Goal: Find specific page/section: Find specific page/section

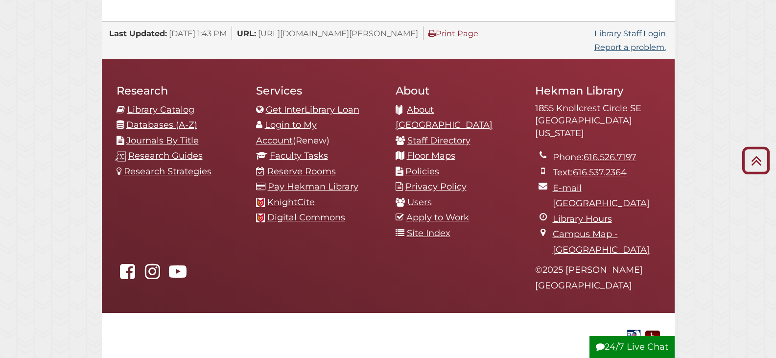
scroll to position [186, 558]
click at [754, 164] on icon "Back to Top" at bounding box center [755, 160] width 35 height 35
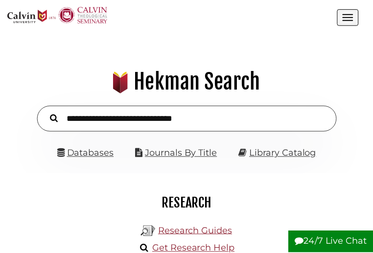
scroll to position [0, 0]
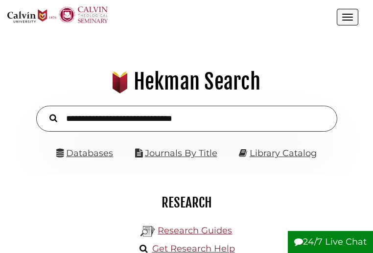
click at [349, 17] on span "Open the menu" at bounding box center [347, 17] width 11 height 1
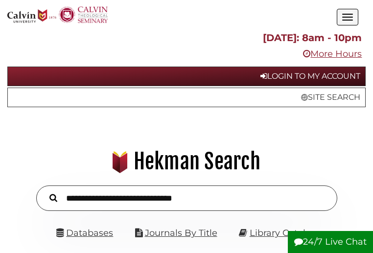
click at [347, 20] on span "Open the menu" at bounding box center [347, 20] width 11 height 1
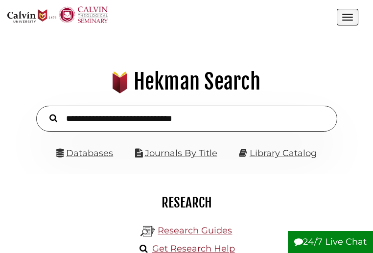
click at [348, 20] on span "Open the menu" at bounding box center [347, 20] width 11 height 1
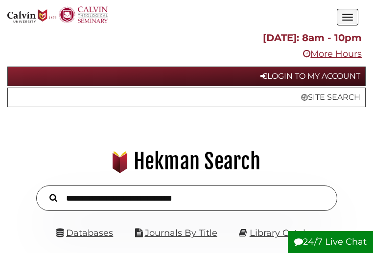
click at [348, 20] on span "Open the menu" at bounding box center [347, 20] width 11 height 1
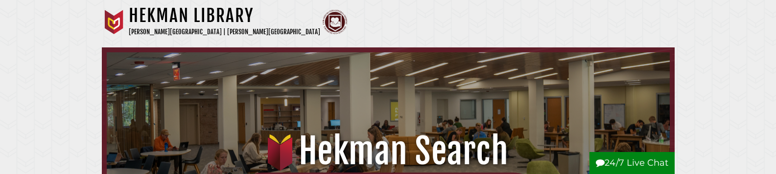
scroll to position [5, 5]
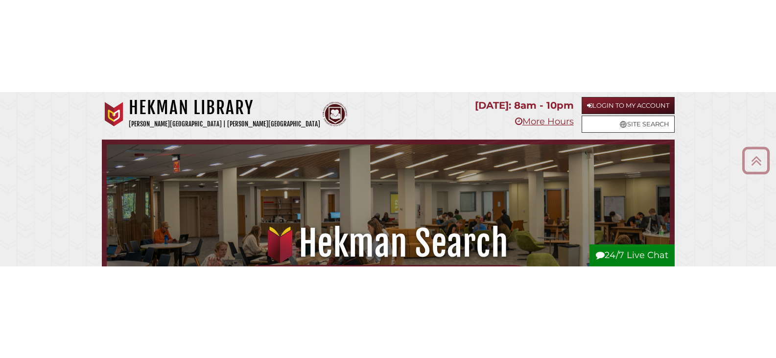
scroll to position [186, 558]
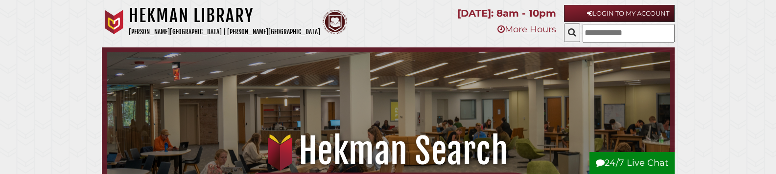
click at [583, 31] on input "text" at bounding box center [629, 33] width 92 height 19
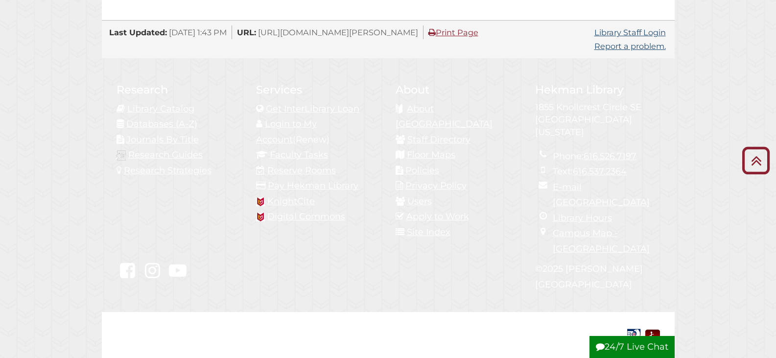
scroll to position [186, 558]
